Goal: Transaction & Acquisition: Purchase product/service

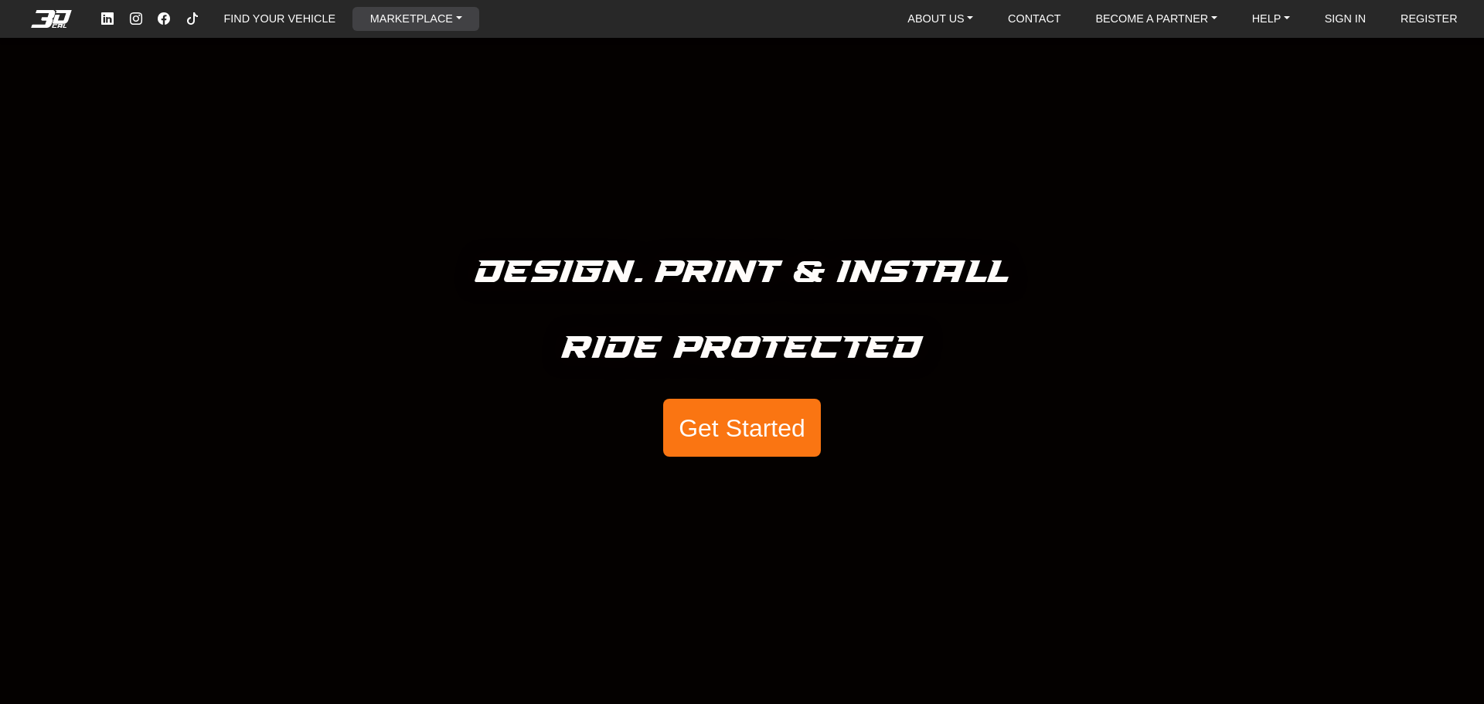
click at [442, 9] on link "MARKETPLACE" at bounding box center [416, 19] width 104 height 24
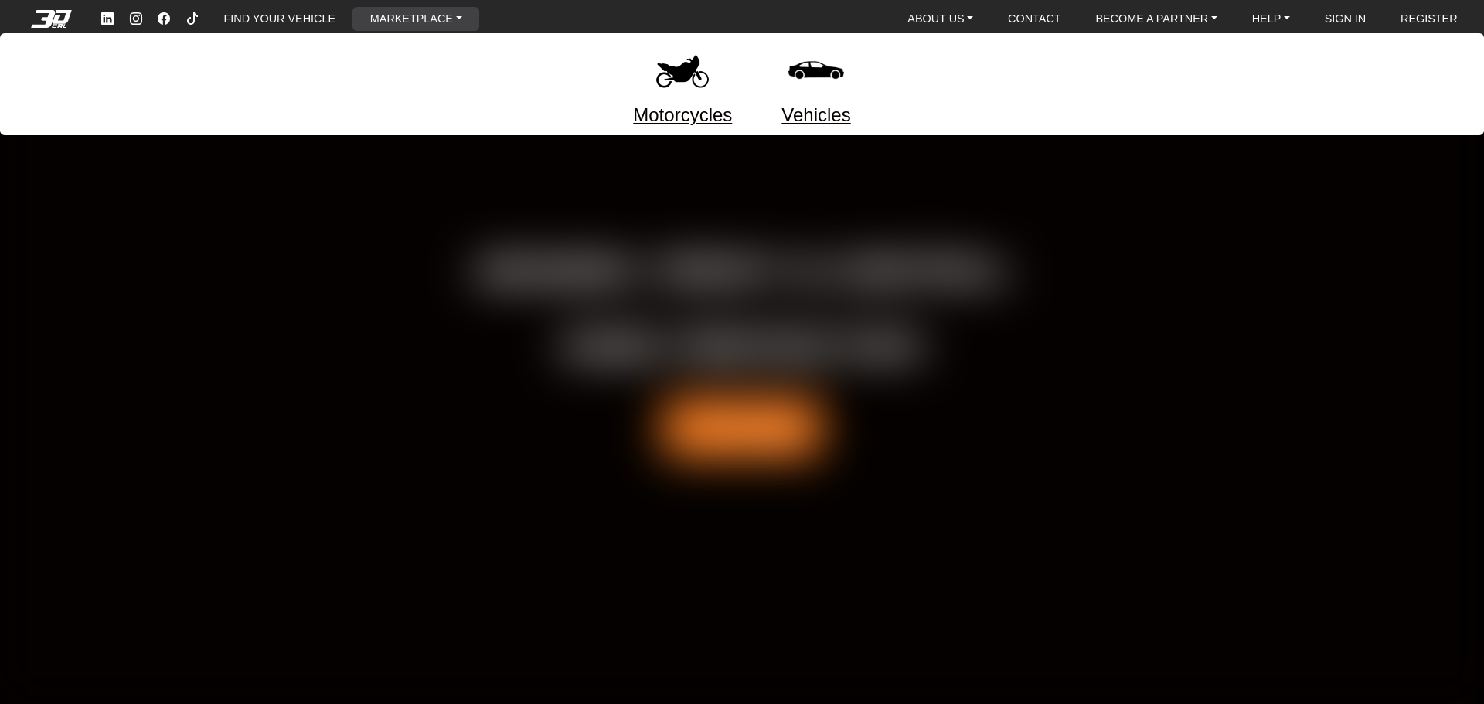
click at [691, 102] on link "Motorcycles" at bounding box center [682, 115] width 99 height 28
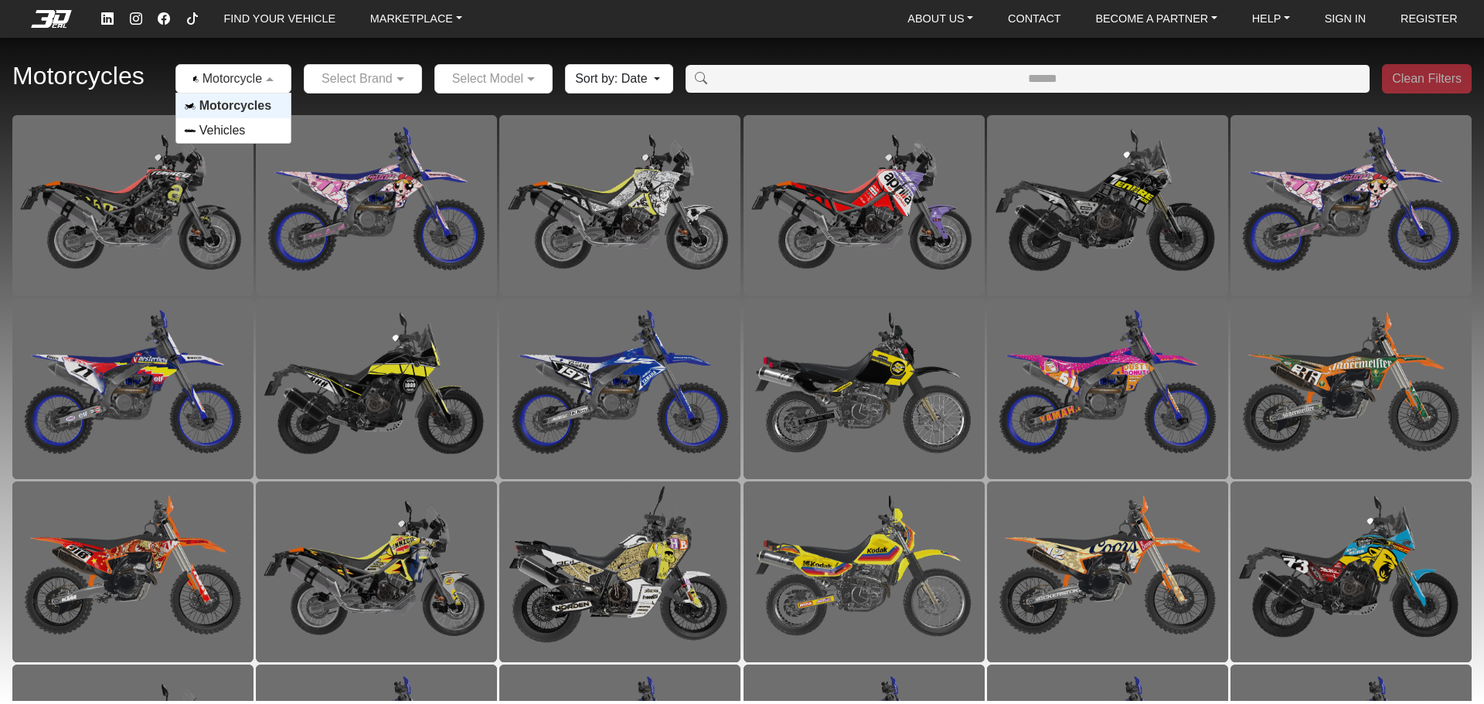
click at [267, 85] on span at bounding box center [271, 79] width 19 height 19
click at [383, 75] on div at bounding box center [363, 78] width 117 height 19
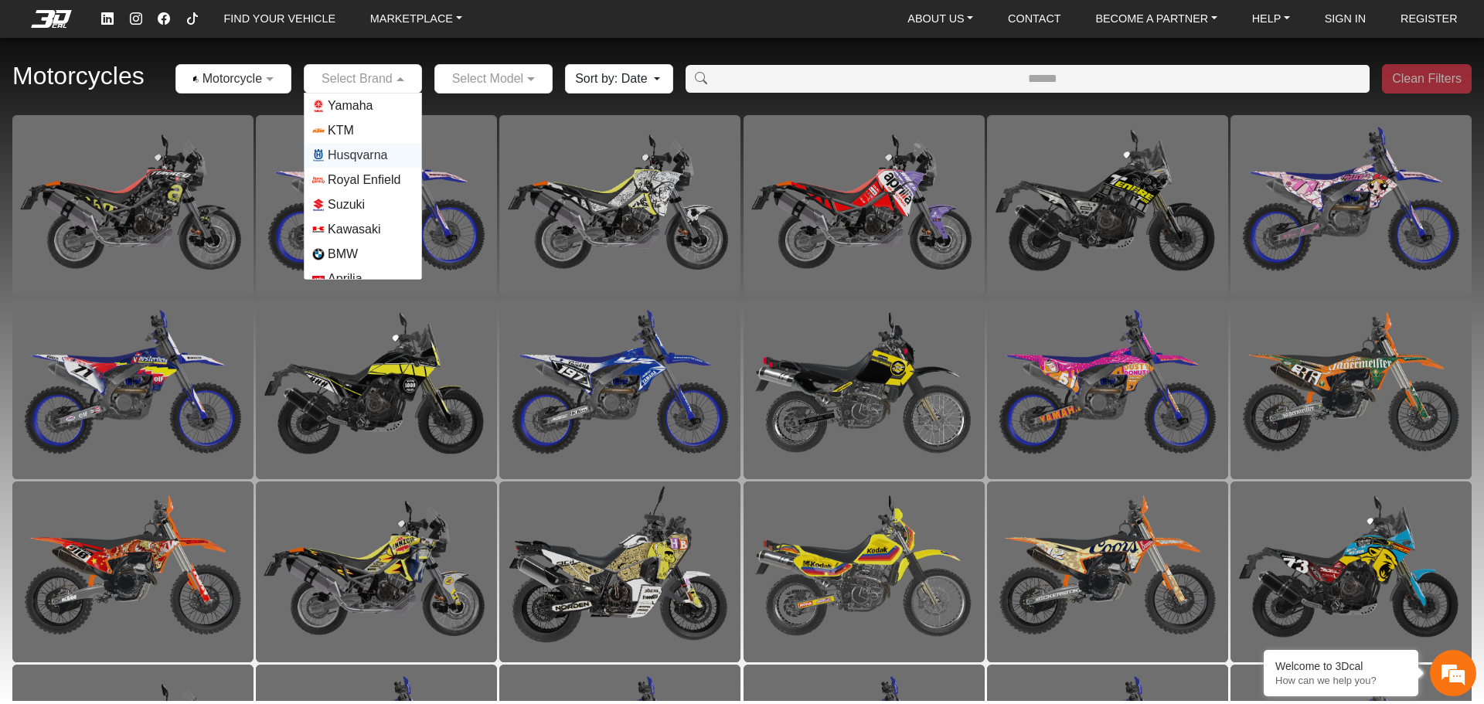
click at [368, 152] on span "Husqvarna" at bounding box center [358, 155] width 60 height 19
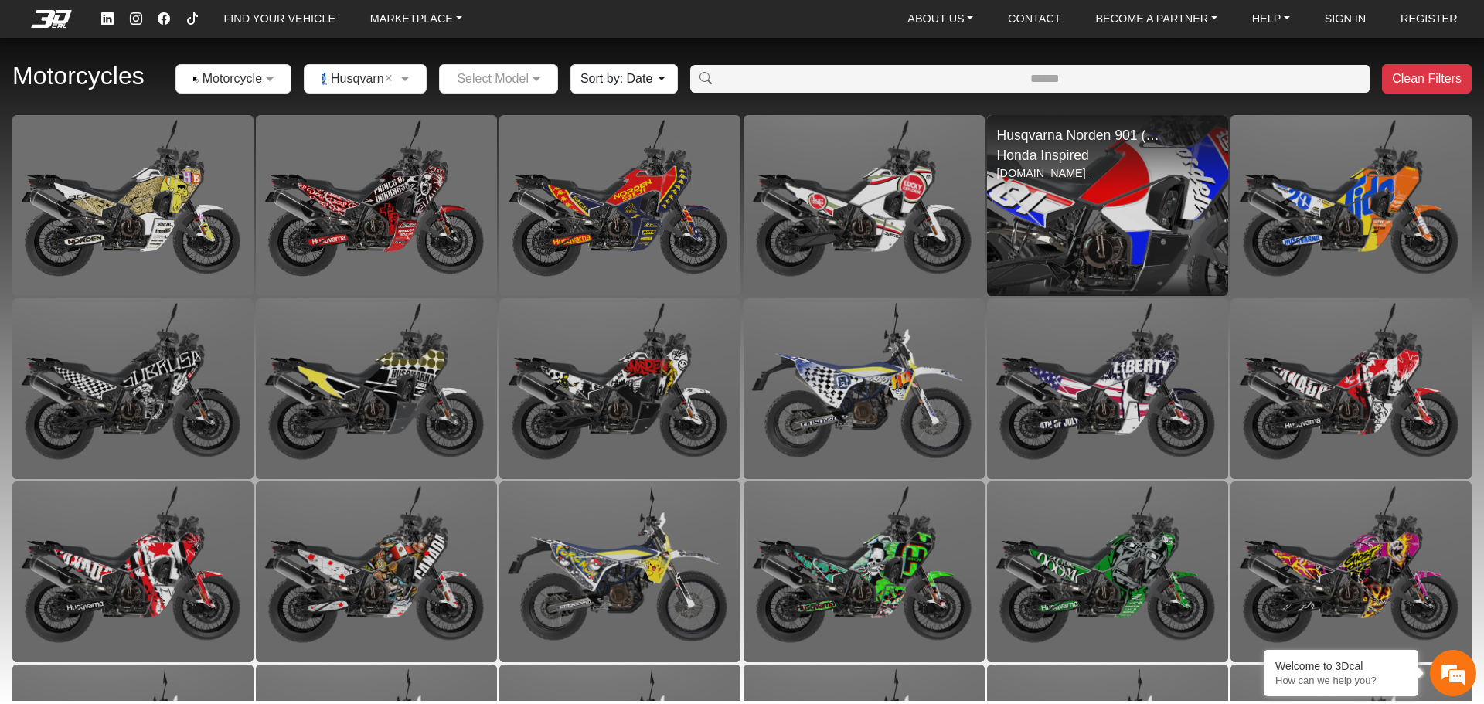
click at [1092, 190] on img at bounding box center [1108, 206] width 482 height 362
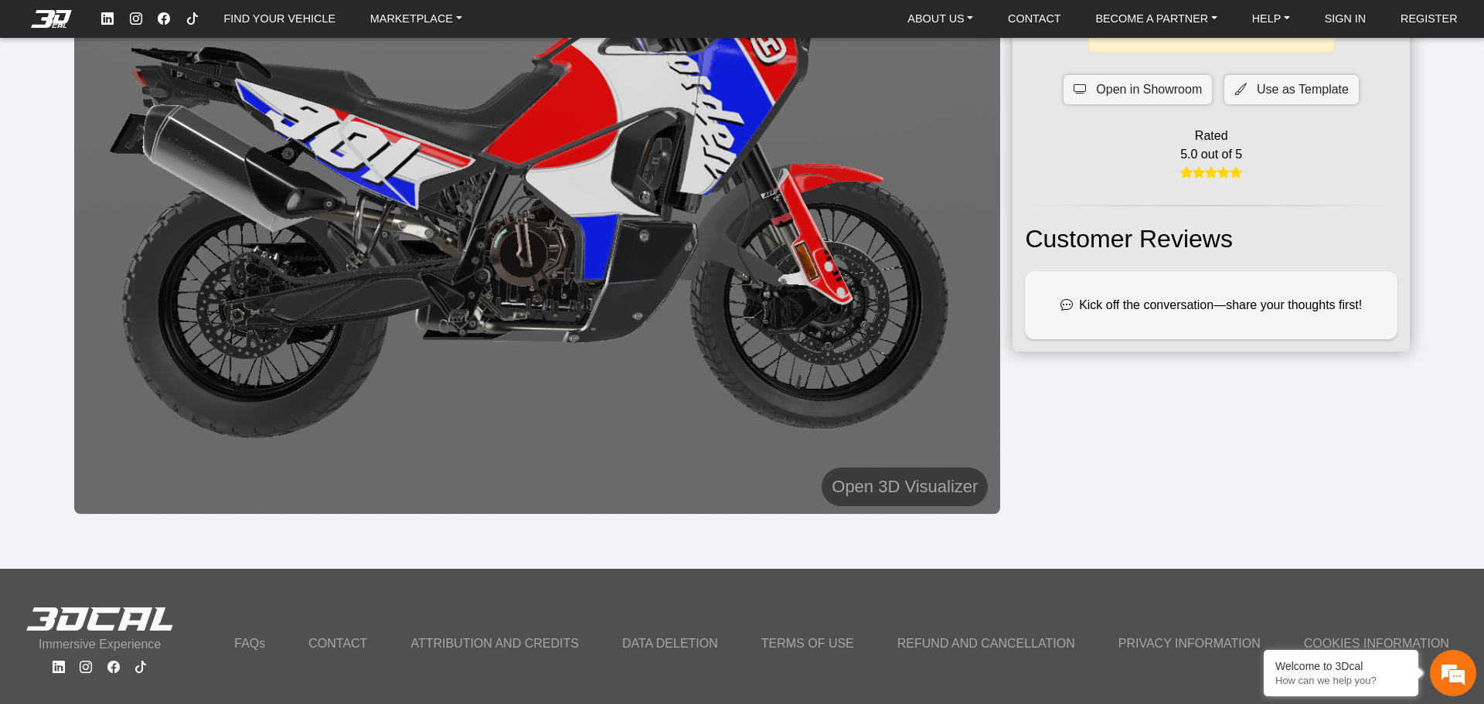
scroll to position [232, 0]
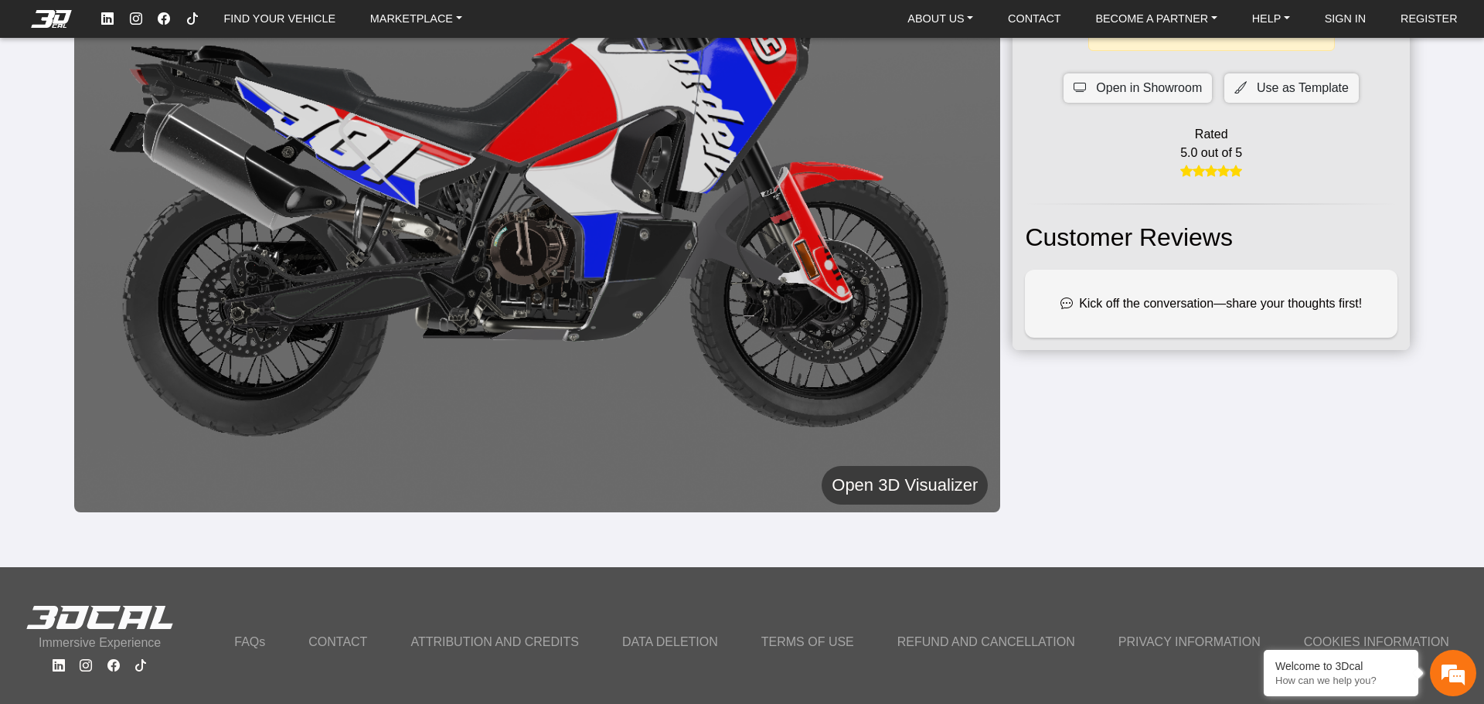
click at [915, 483] on h5 "Open 3D Visualizer" at bounding box center [905, 486] width 146 height 28
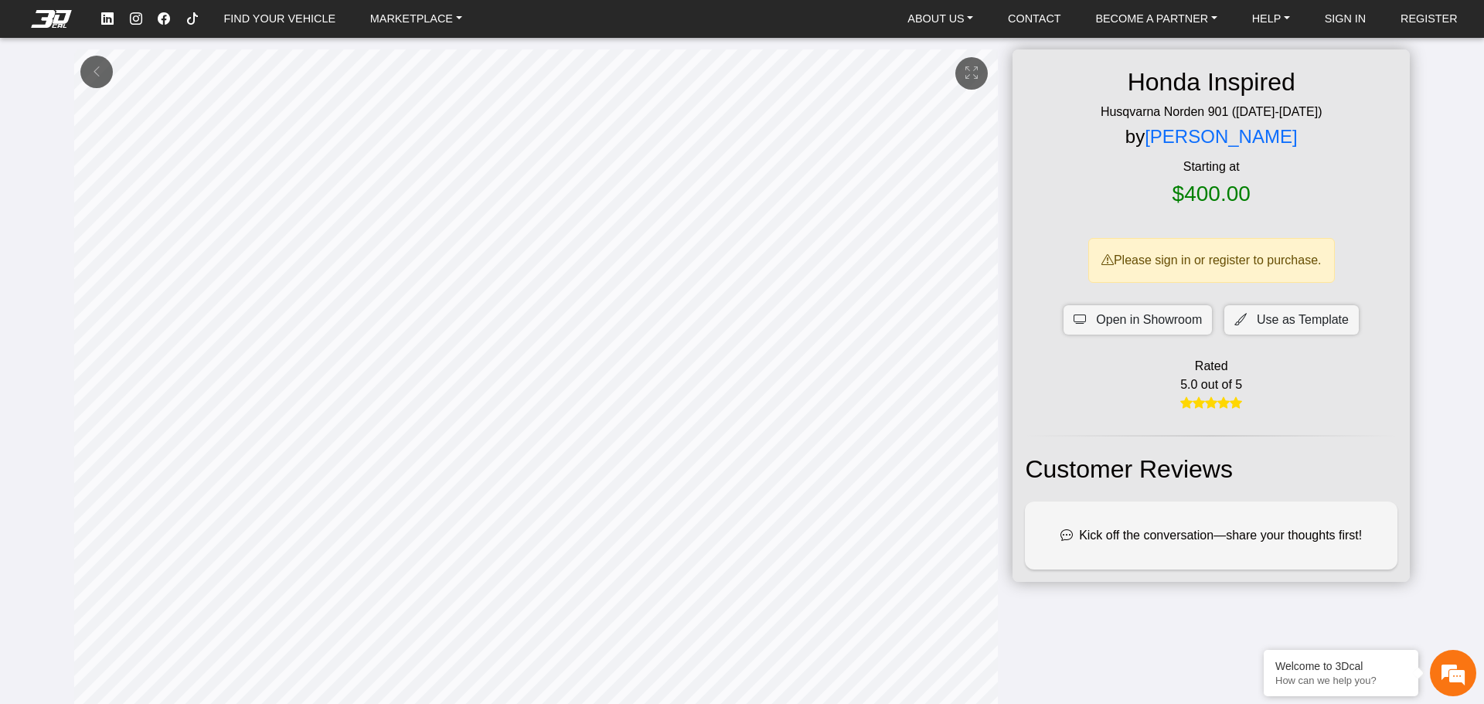
scroll to position [38, 0]
